Goal: Task Accomplishment & Management: Use online tool/utility

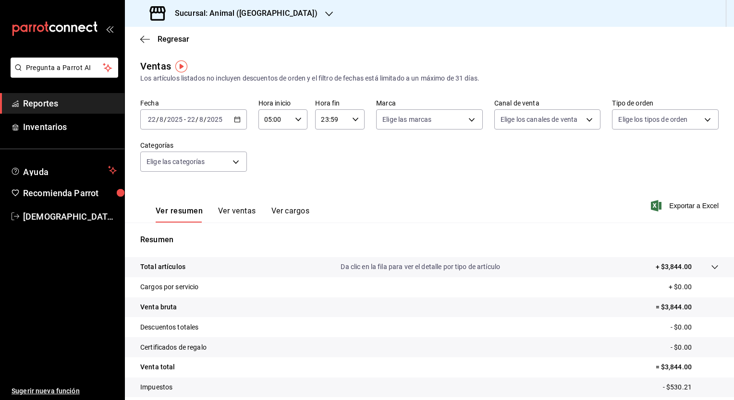
click at [234, 116] on icon "button" at bounding box center [237, 119] width 7 height 7
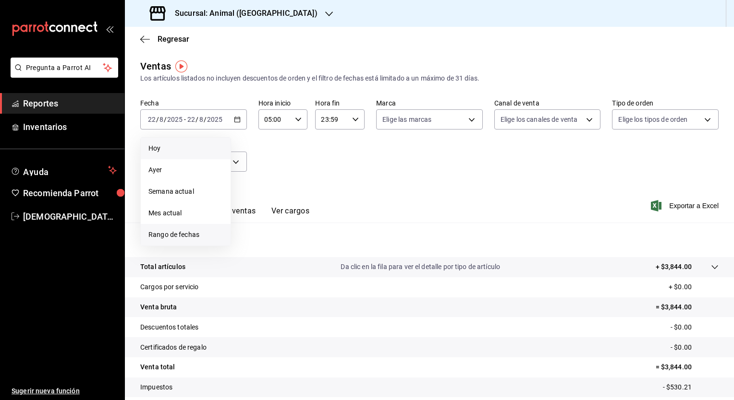
click at [181, 241] on li "Rango de fechas" at bounding box center [186, 235] width 90 height 22
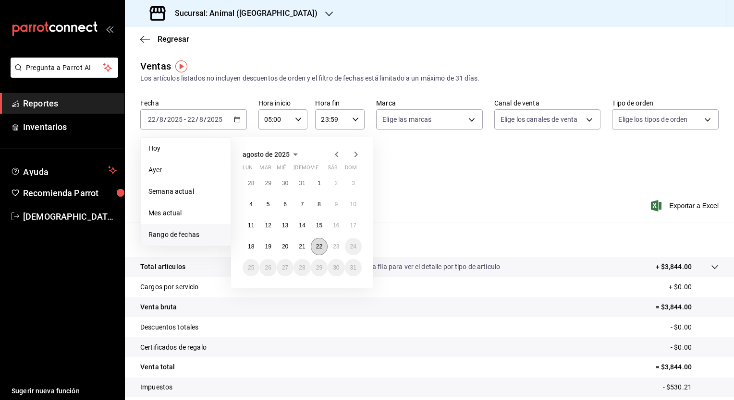
click at [318, 245] on abbr "22" at bounding box center [319, 246] width 6 height 7
click at [337, 247] on abbr "23" at bounding box center [336, 246] width 6 height 7
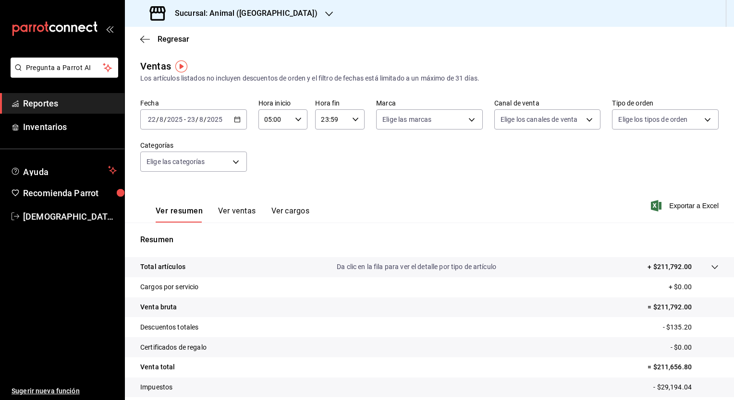
click at [352, 120] on icon "button" at bounding box center [355, 119] width 7 height 7
click at [323, 176] on span "04" at bounding box center [325, 177] width 9 height 8
type input "04:59"
click at [471, 172] on div at bounding box center [367, 200] width 734 height 400
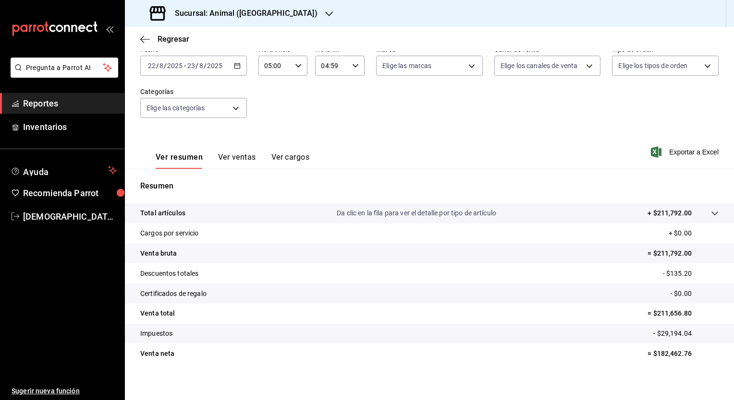
scroll to position [60, 0]
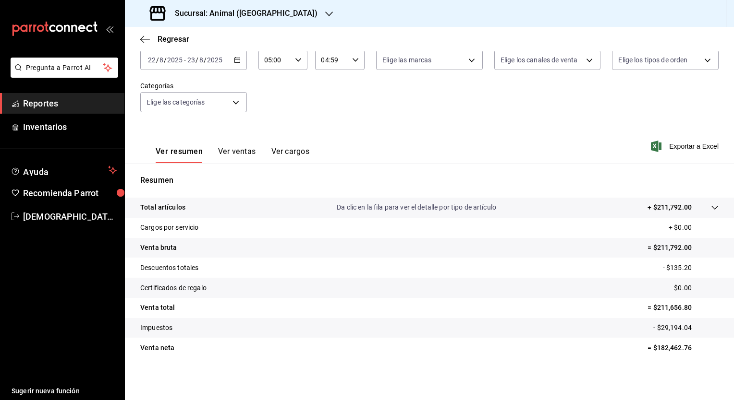
click at [236, 151] on button "Ver ventas" at bounding box center [237, 155] width 38 height 16
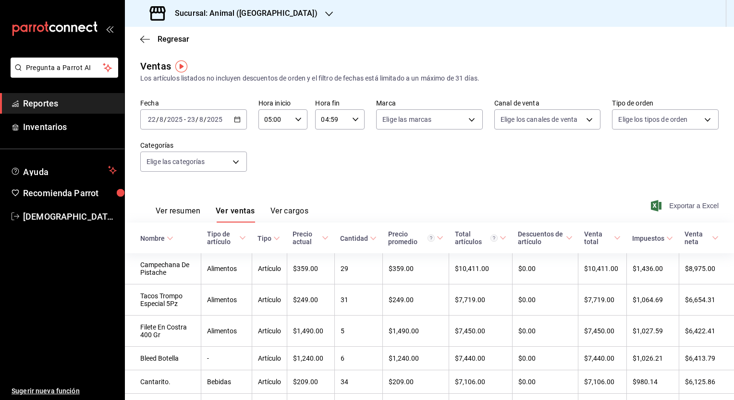
click at [696, 205] on span "Exportar a Excel" at bounding box center [685, 206] width 66 height 12
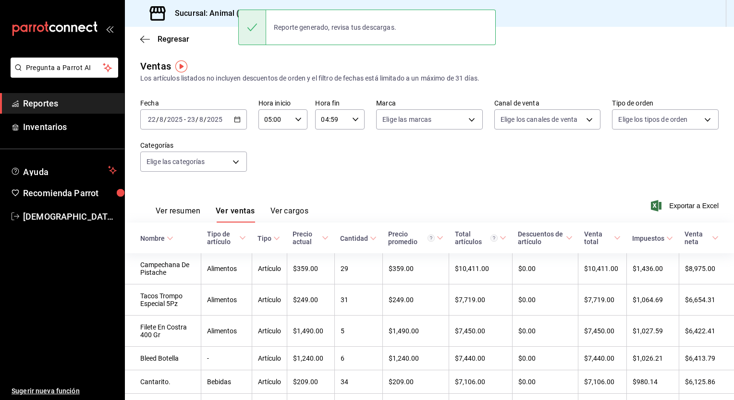
click at [196, 12] on h3 "Sucursal: Animal ([GEOGRAPHIC_DATA])" at bounding box center [242, 14] width 150 height 12
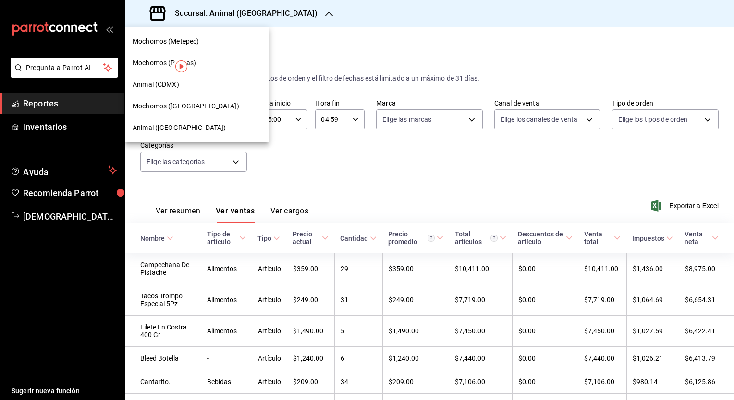
click at [163, 106] on span "Mochomos ([GEOGRAPHIC_DATA])" at bounding box center [186, 106] width 107 height 10
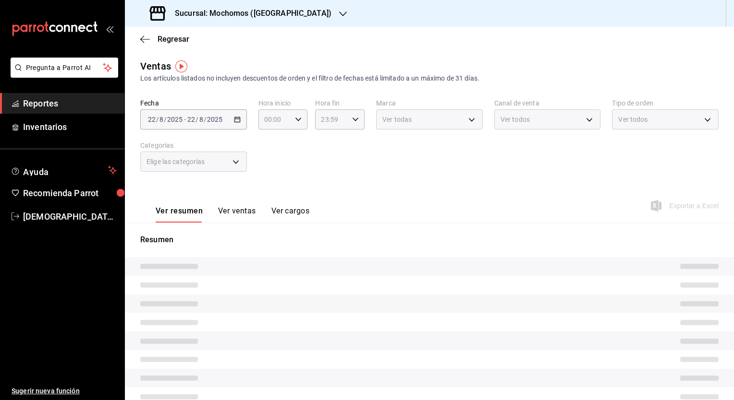
type input "05:00"
type input "04:59"
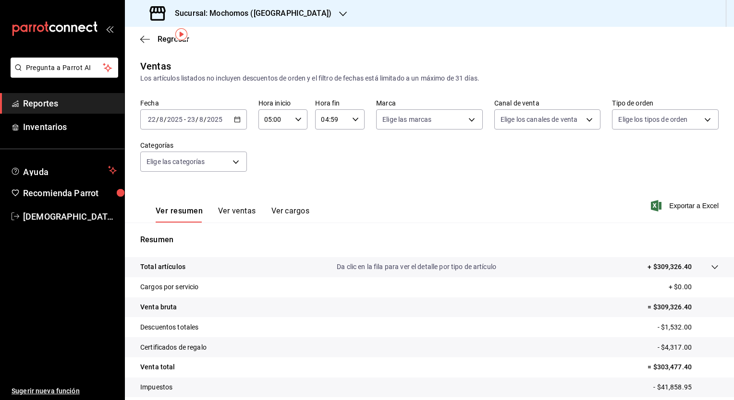
scroll to position [60, 0]
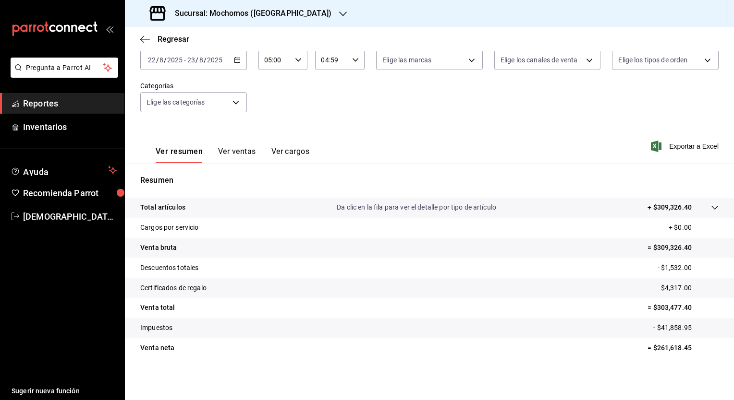
click at [237, 157] on button "Ver ventas" at bounding box center [237, 155] width 38 height 16
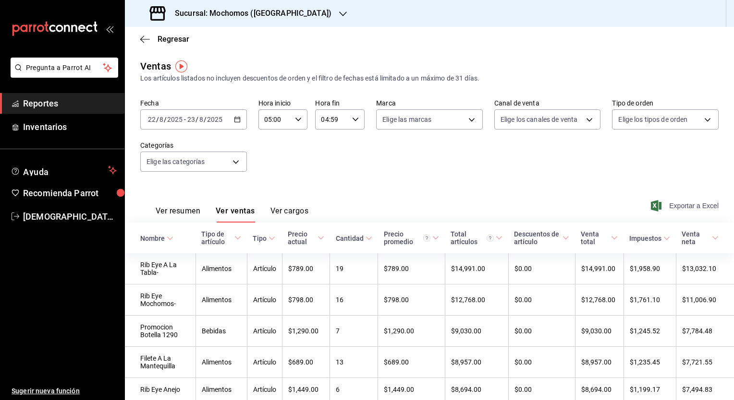
click at [679, 205] on span "Exportar a Excel" at bounding box center [685, 206] width 66 height 12
